Goal: Transaction & Acquisition: Purchase product/service

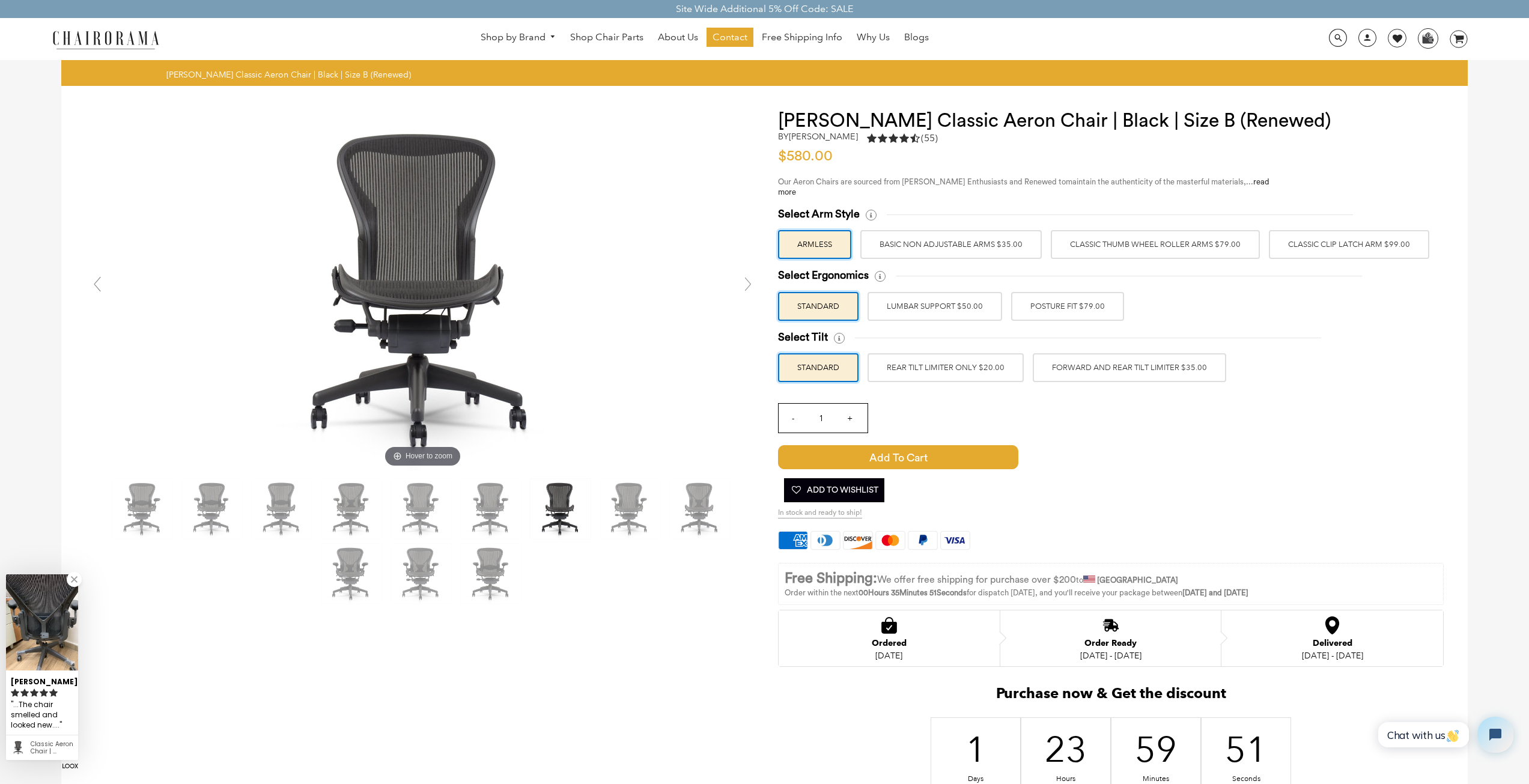
click at [1066, 310] on label "POSTURE FIT $79.00" at bounding box center [1068, 306] width 113 height 29
click at [0, 0] on input "POSTURE FIT $79.00" at bounding box center [0, 0] width 0 height 0
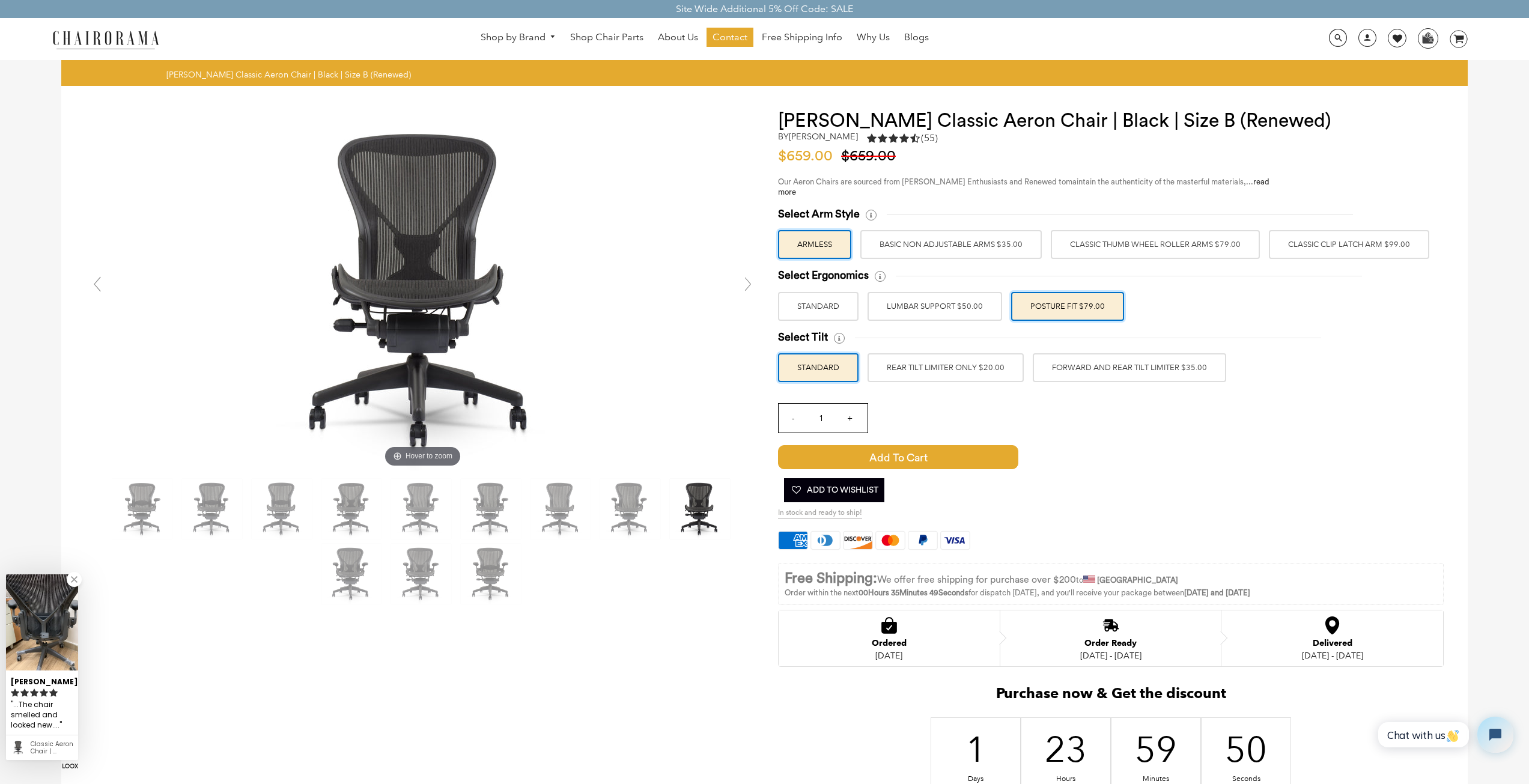
click at [930, 303] on label "LUMBAR SUPPORT $50.00" at bounding box center [935, 306] width 135 height 29
click at [0, 0] on input "LUMBAR SUPPORT $50.00" at bounding box center [0, 0] width 0 height 0
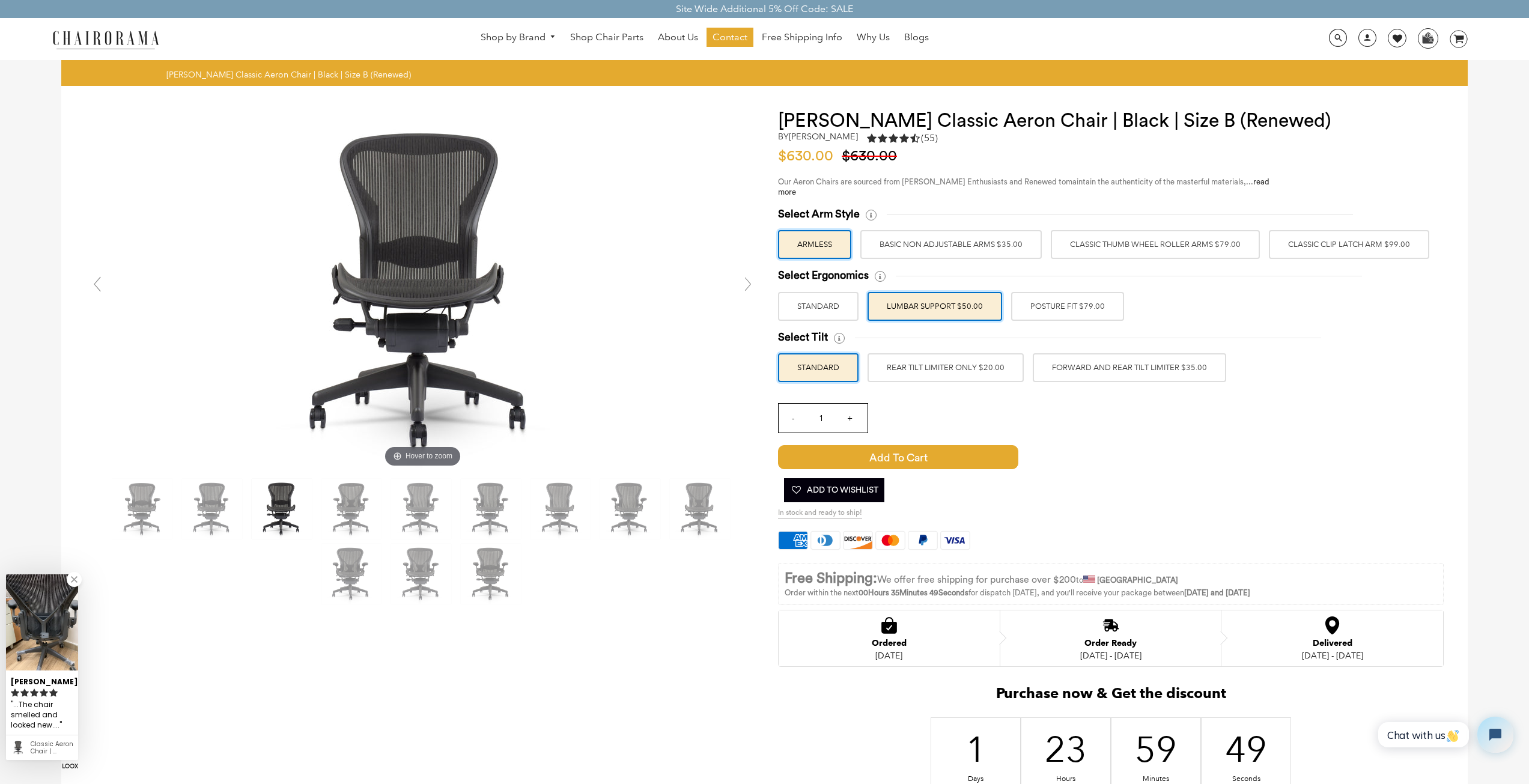
click at [1060, 302] on label "POSTURE FIT $79.00" at bounding box center [1068, 306] width 113 height 29
click at [0, 0] on input "POSTURE FIT $79.00" at bounding box center [0, 0] width 0 height 0
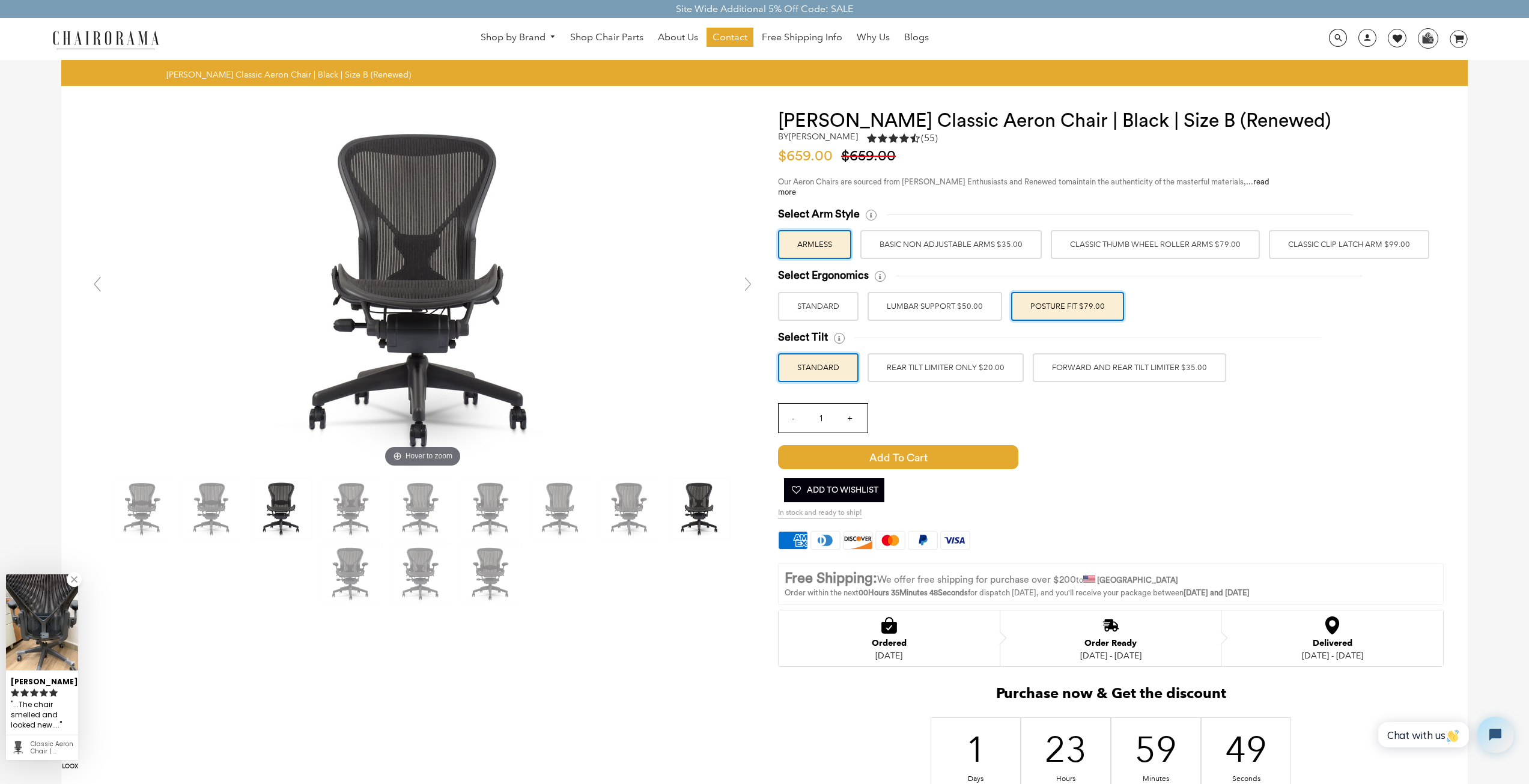
click at [778, 296] on label "STANDARD" at bounding box center [818, 306] width 81 height 29
click at [0, 0] on input "STANDARD" at bounding box center [0, 0] width 0 height 0
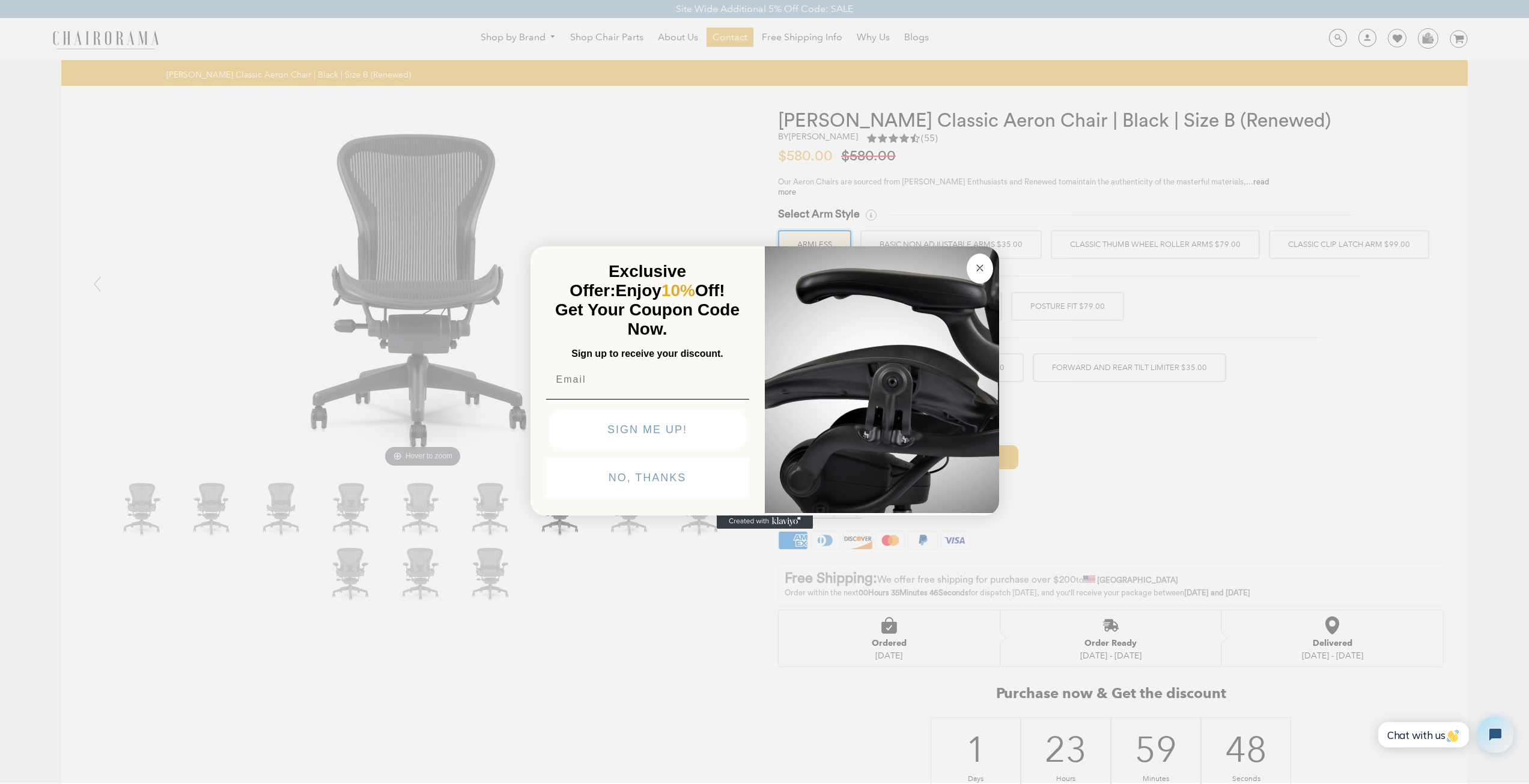
click at [976, 259] on button "Close dialog" at bounding box center [979, 268] width 26 height 30
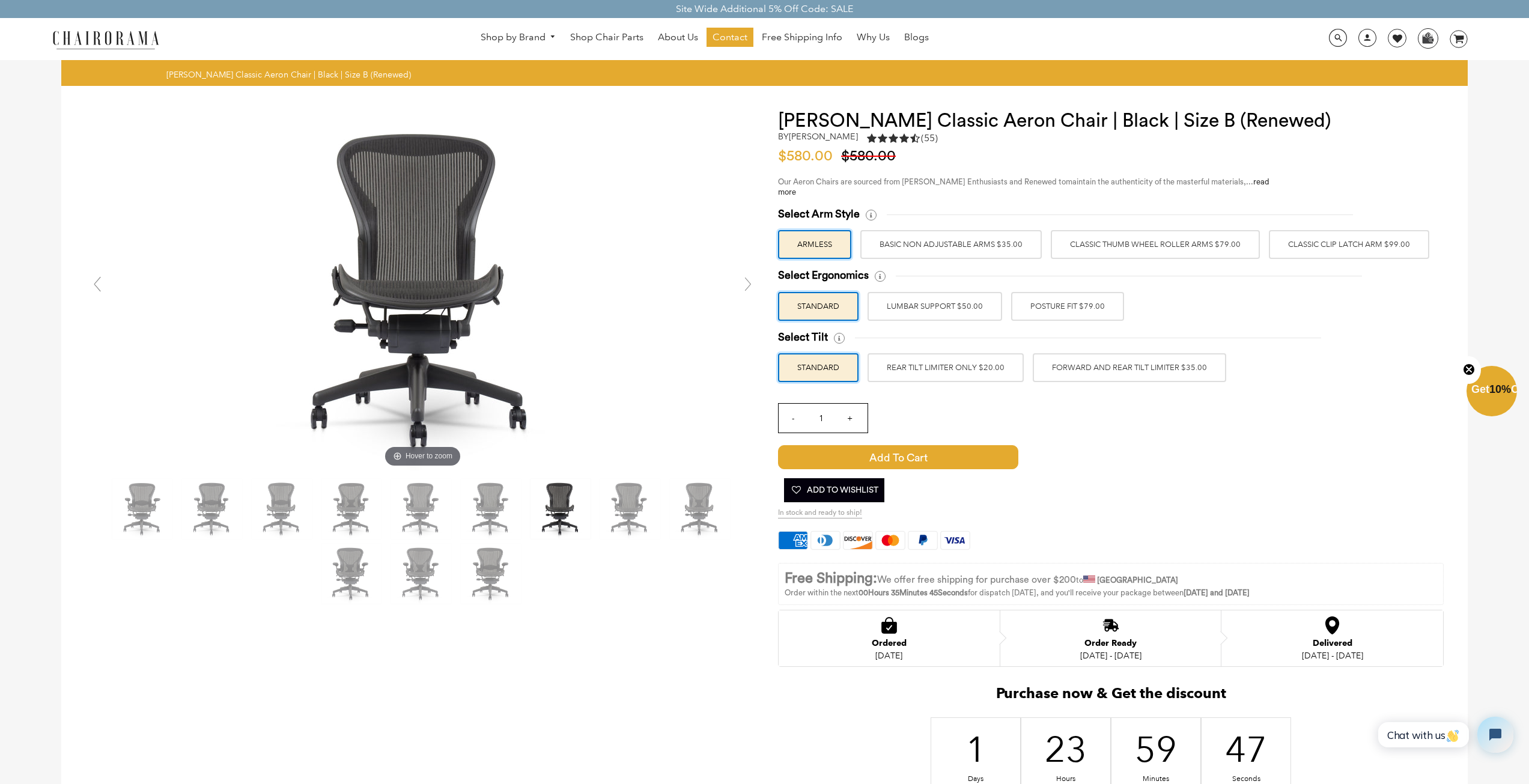
click at [1063, 306] on label "POSTURE FIT $79.00" at bounding box center [1068, 306] width 113 height 29
click at [0, 0] on input "POSTURE FIT $79.00" at bounding box center [0, 0] width 0 height 0
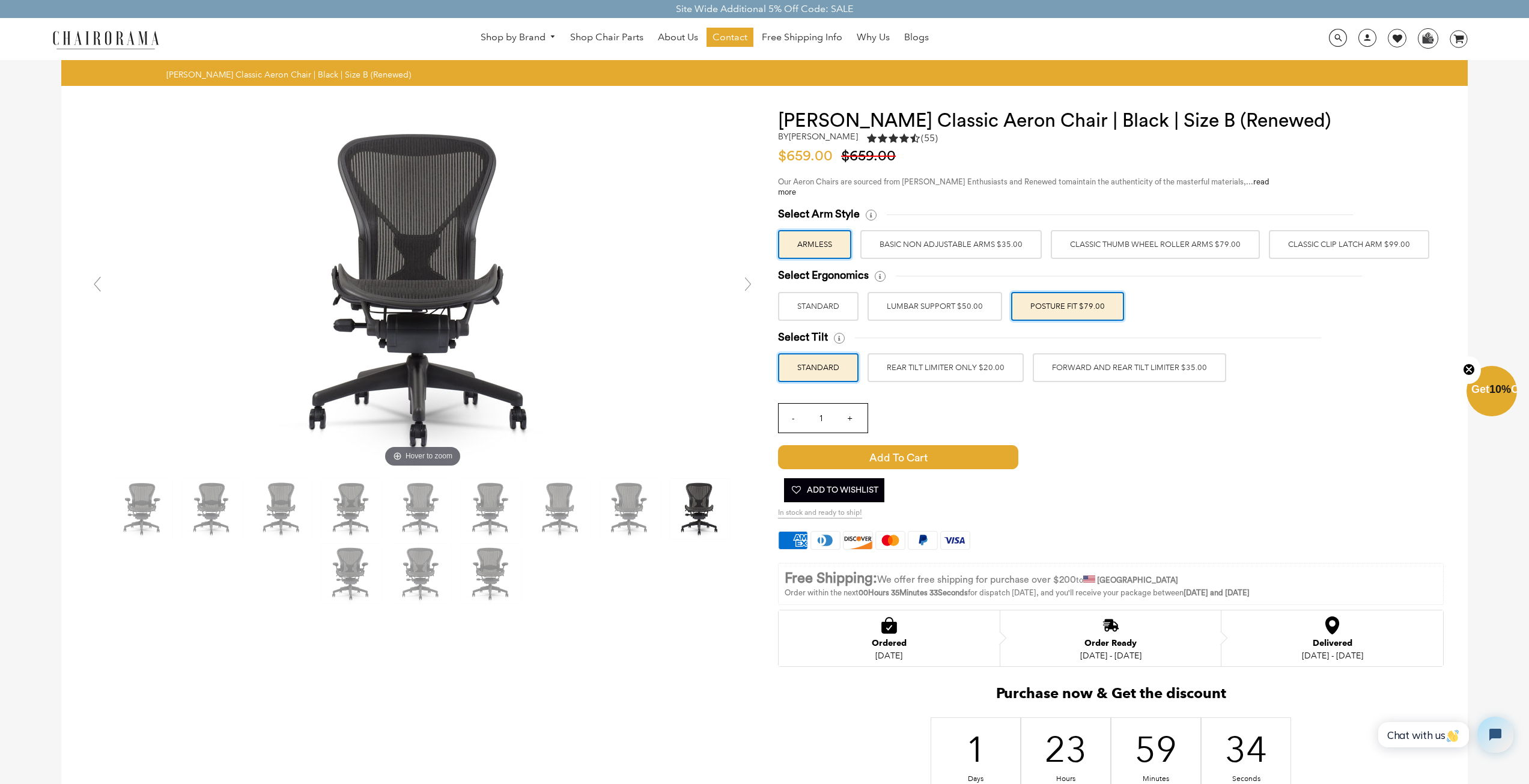
click at [1006, 372] on label "REAR TILT LIMITER ONLY $20.00" at bounding box center [946, 368] width 156 height 29
click at [0, 0] on input "REAR TILT LIMITER ONLY $20.00" at bounding box center [0, 0] width 0 height 0
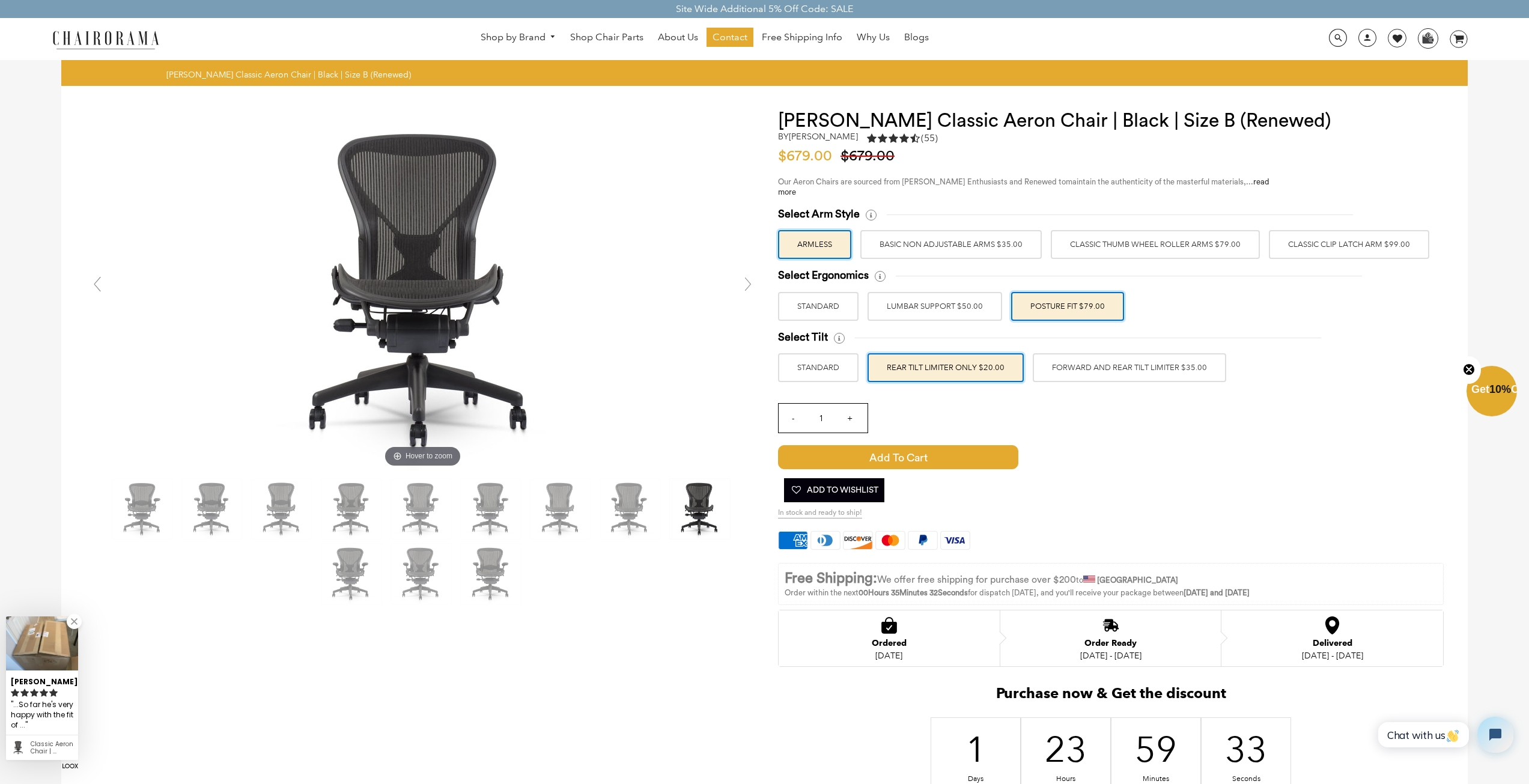
click at [835, 364] on label "STANDARD" at bounding box center [818, 368] width 81 height 29
click at [0, 0] on input "STANDARD" at bounding box center [0, 0] width 0 height 0
